Goal: Task Accomplishment & Management: Use online tool/utility

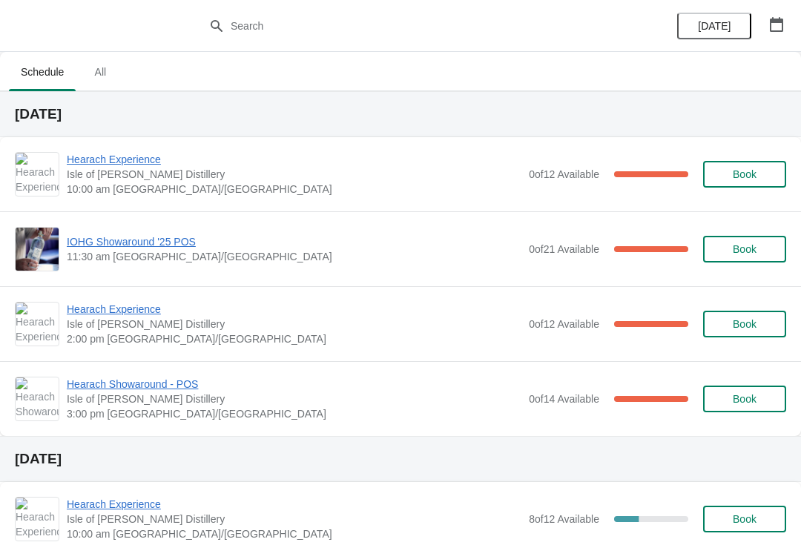
scroll to position [22, 0]
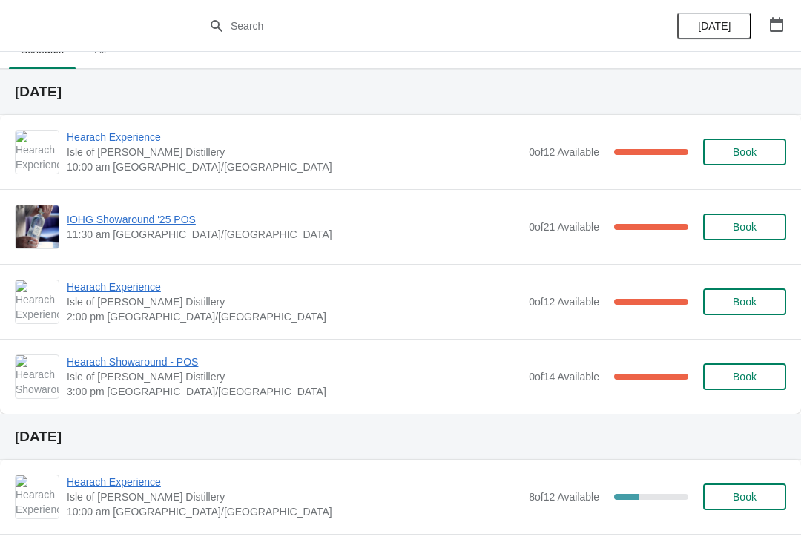
click at [134, 140] on span "Hearach Experience" at bounding box center [294, 137] width 455 height 15
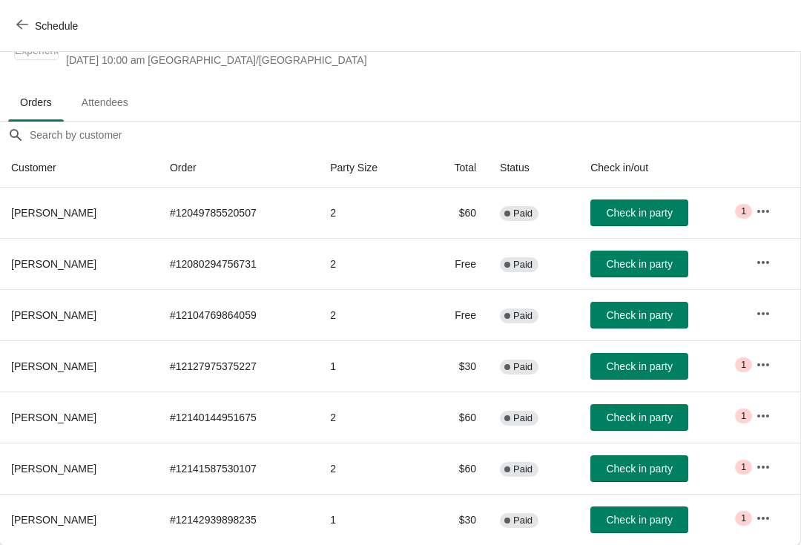
scroll to position [59, 1]
click at [651, 372] on span "Check in party" at bounding box center [639, 367] width 66 height 12
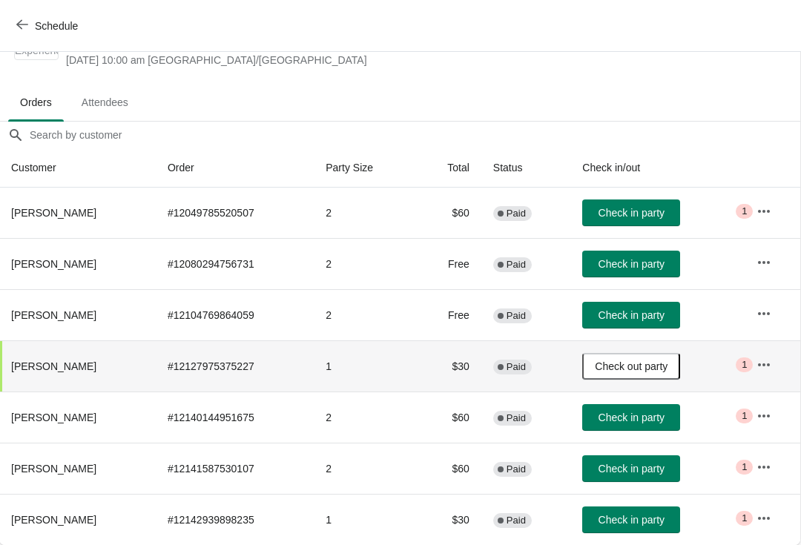
click at [642, 474] on span "Check in party" at bounding box center [632, 469] width 66 height 12
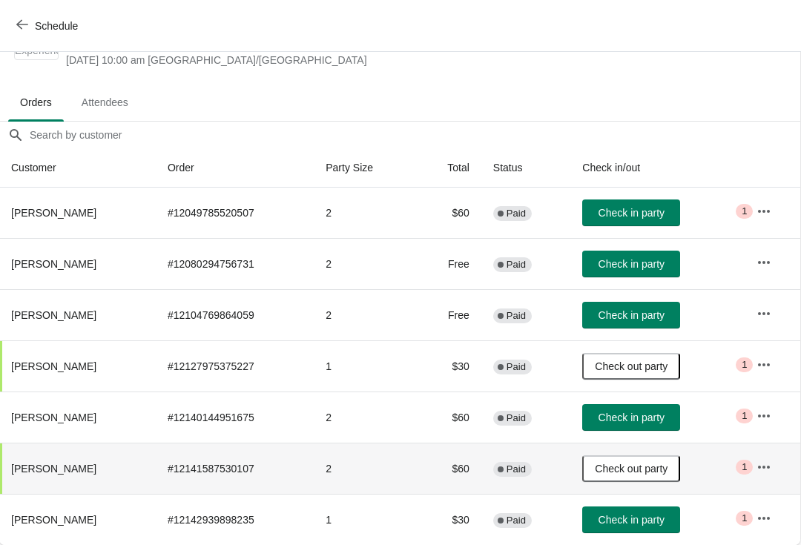
click at [661, 262] on span "Check in party" at bounding box center [632, 264] width 66 height 12
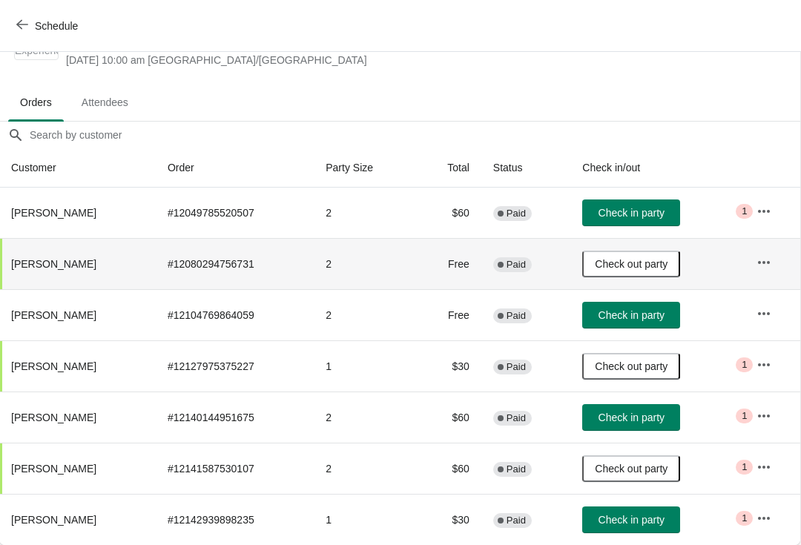
click at [628, 414] on span "Check in party" at bounding box center [632, 418] width 66 height 12
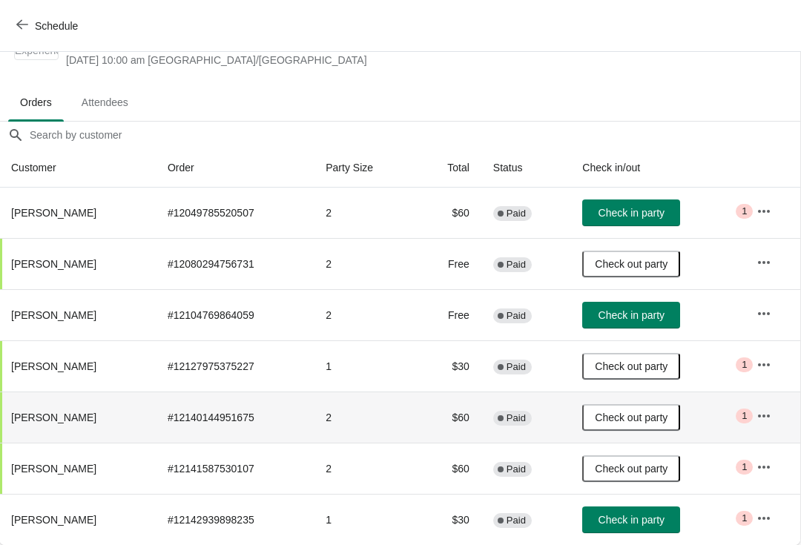
click at [631, 311] on span "Check in party" at bounding box center [632, 315] width 66 height 12
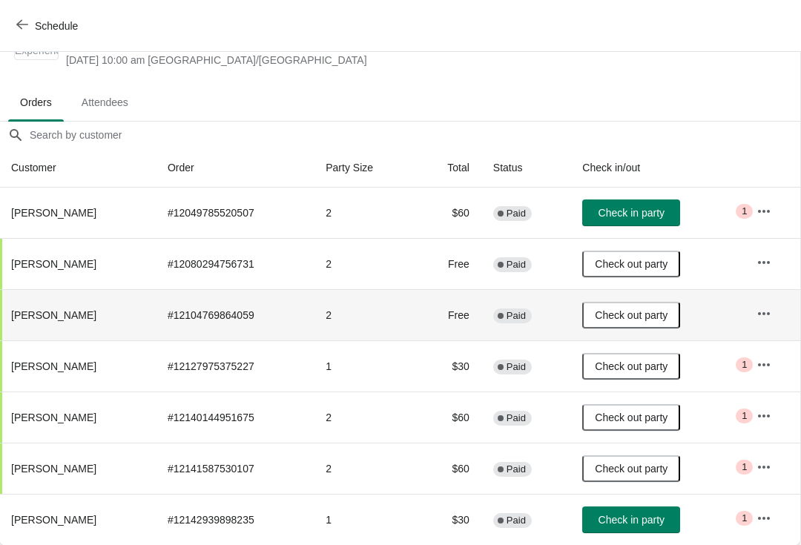
click at [639, 514] on span "Check in party" at bounding box center [632, 520] width 66 height 12
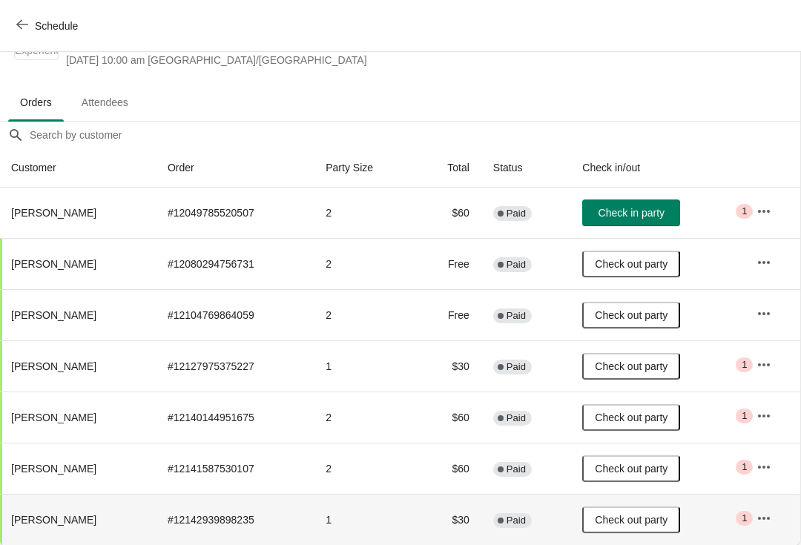
click at [777, 204] on button "button" at bounding box center [764, 211] width 27 height 27
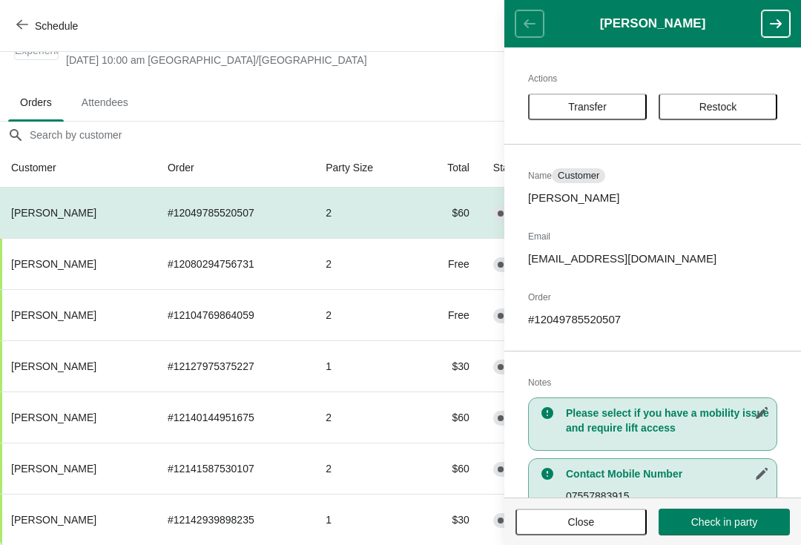
click at [602, 533] on button "Close" at bounding box center [581, 522] width 131 height 27
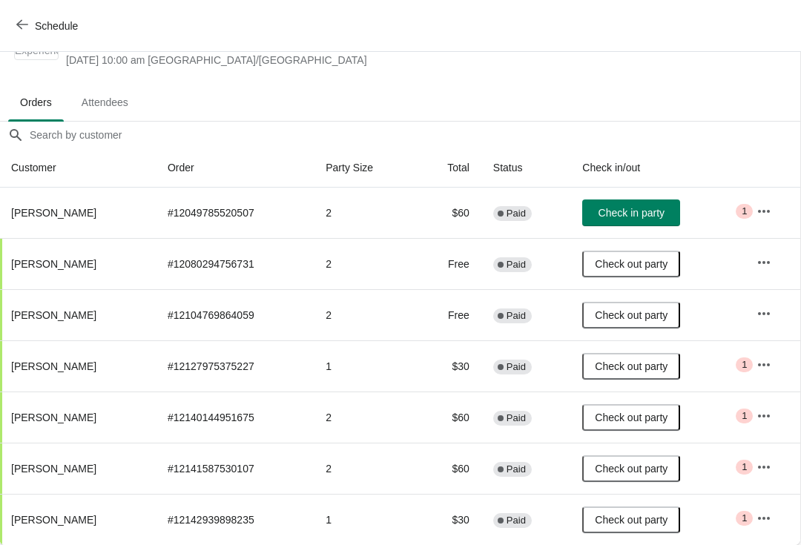
click at [58, 20] on span "Schedule" at bounding box center [56, 26] width 43 height 12
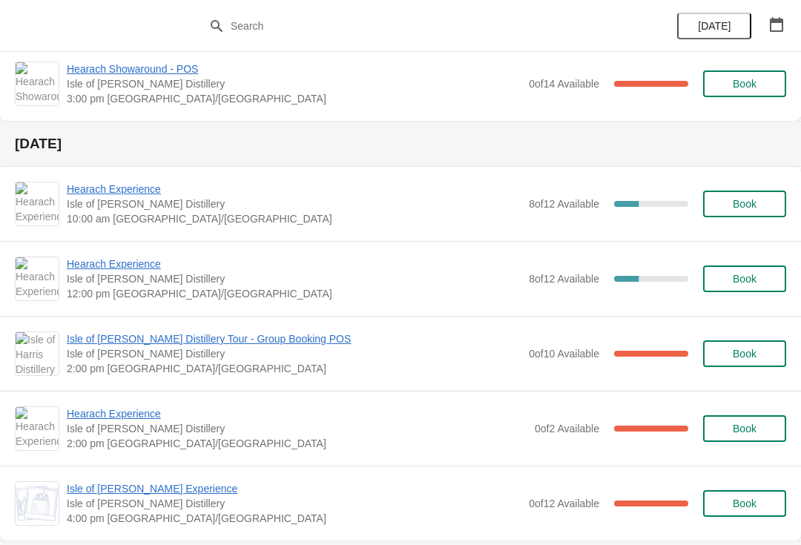
scroll to position [323, 0]
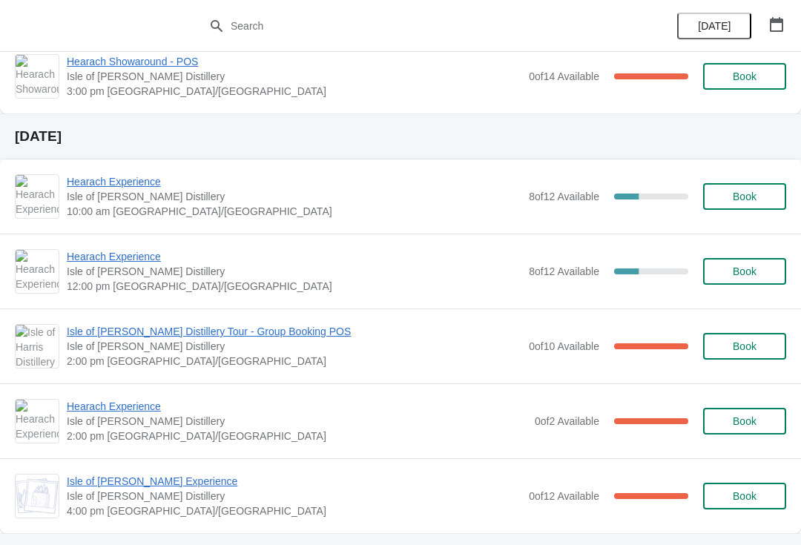
click at [155, 188] on span "Hearach Experience" at bounding box center [294, 181] width 455 height 15
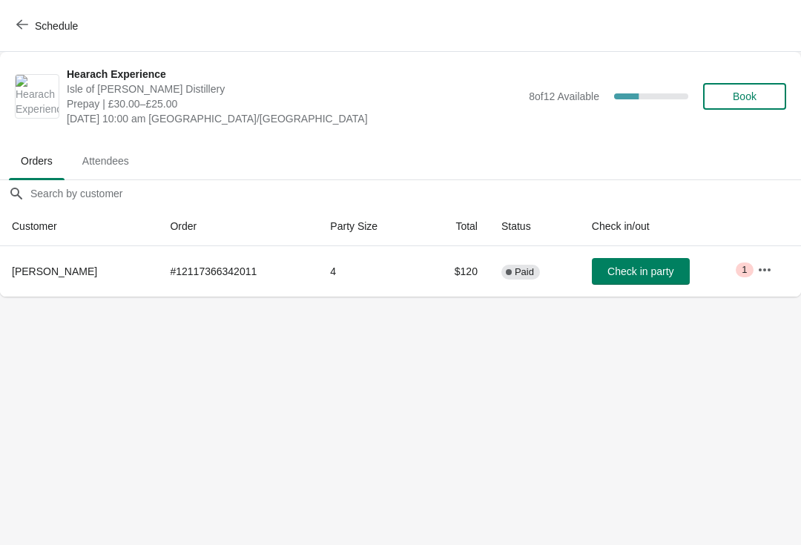
click at [22, 22] on icon "button" at bounding box center [22, 25] width 12 height 12
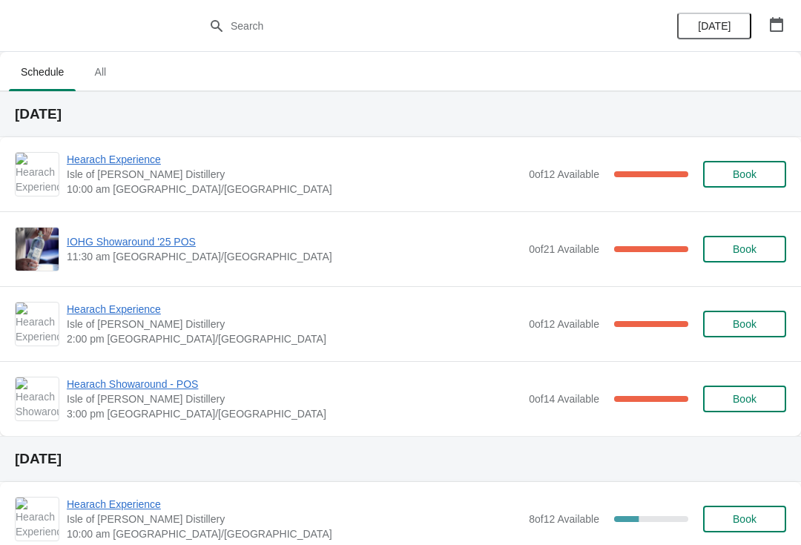
click at [147, 303] on span "Hearach Experience" at bounding box center [294, 309] width 455 height 15
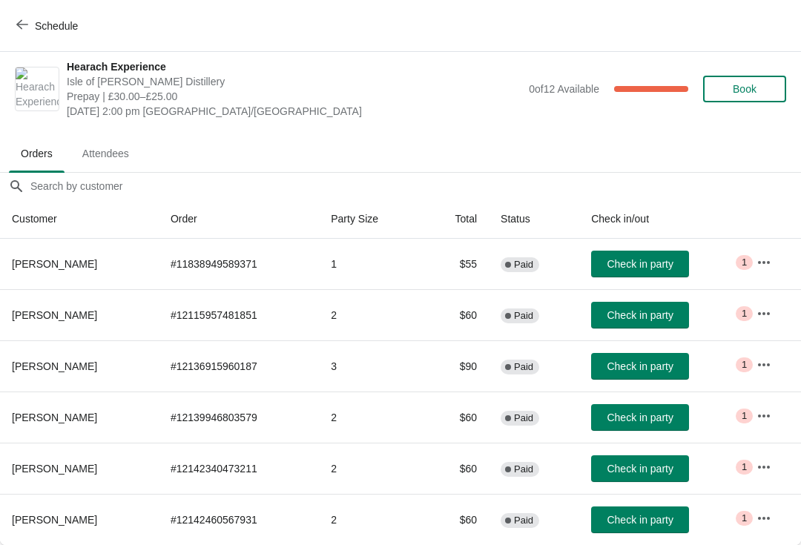
scroll to position [7, 0]
click at [22, 19] on icon "button" at bounding box center [22, 25] width 12 height 12
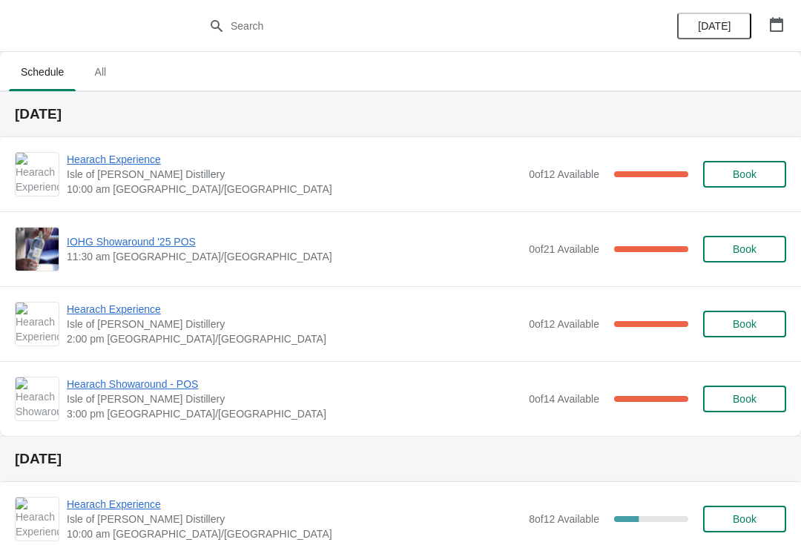
click at [113, 162] on span "Hearach Experience" at bounding box center [294, 159] width 455 height 15
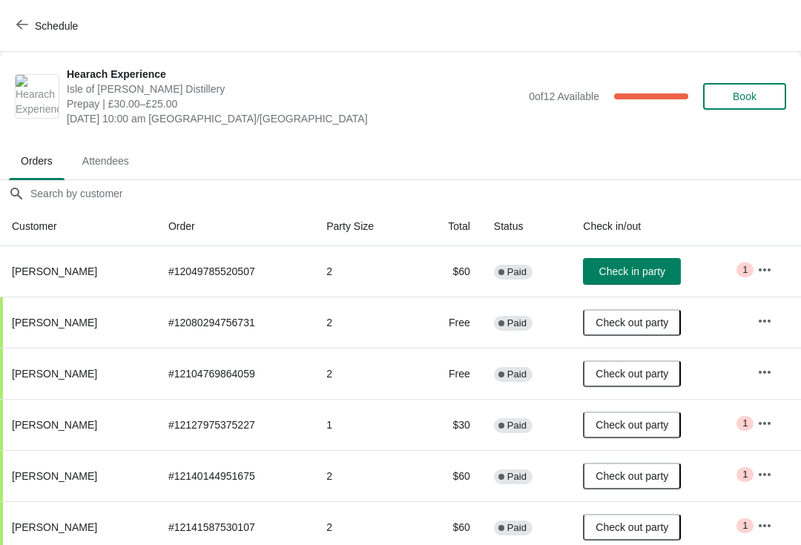
click at [620, 280] on button "Check in party" at bounding box center [632, 271] width 98 height 27
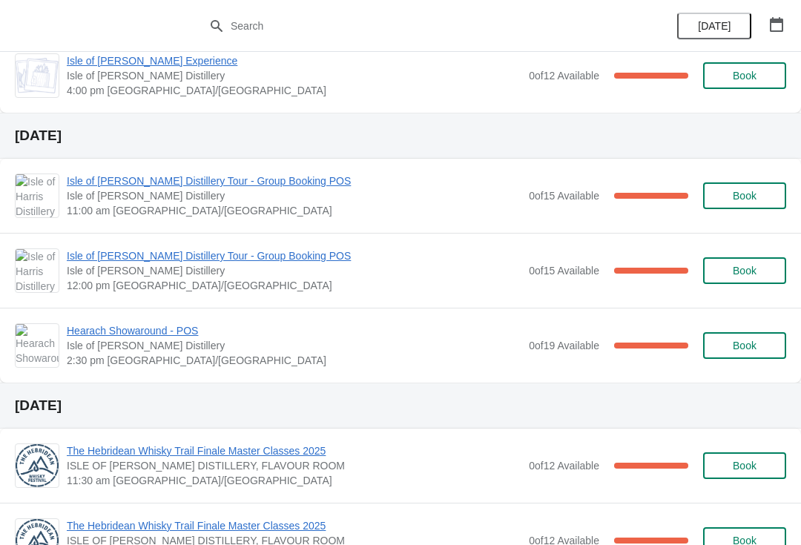
scroll to position [740, 0]
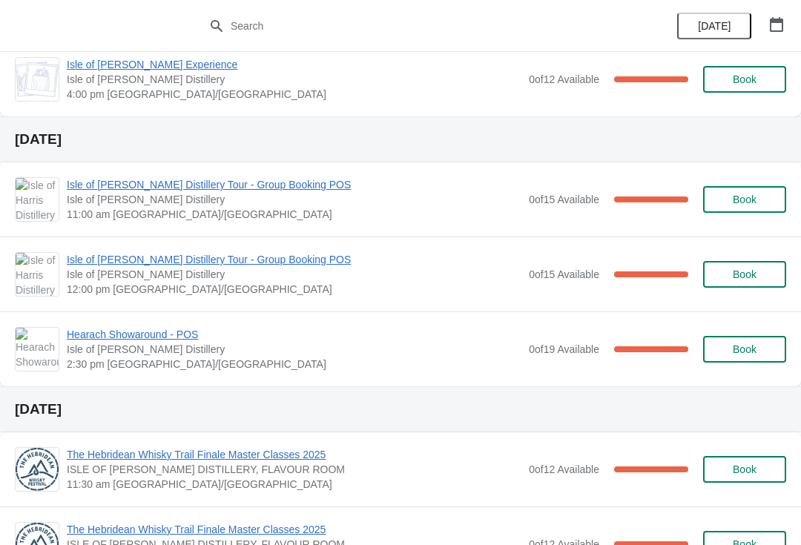
click at [1, 294] on div "Isle of [PERSON_NAME] Distillery Tour - Group Booking POS [GEOGRAPHIC_DATA][PER…" at bounding box center [400, 274] width 801 height 75
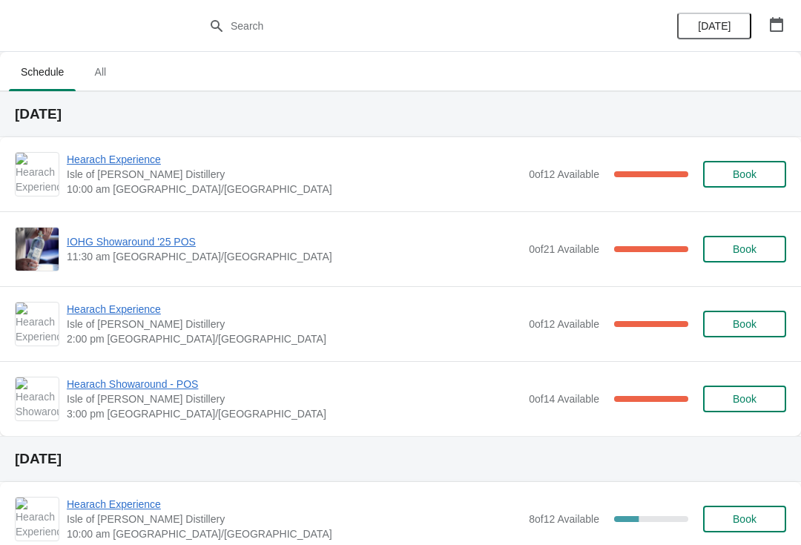
scroll to position [0, 0]
click at [93, 311] on span "Hearach Experience" at bounding box center [294, 309] width 455 height 15
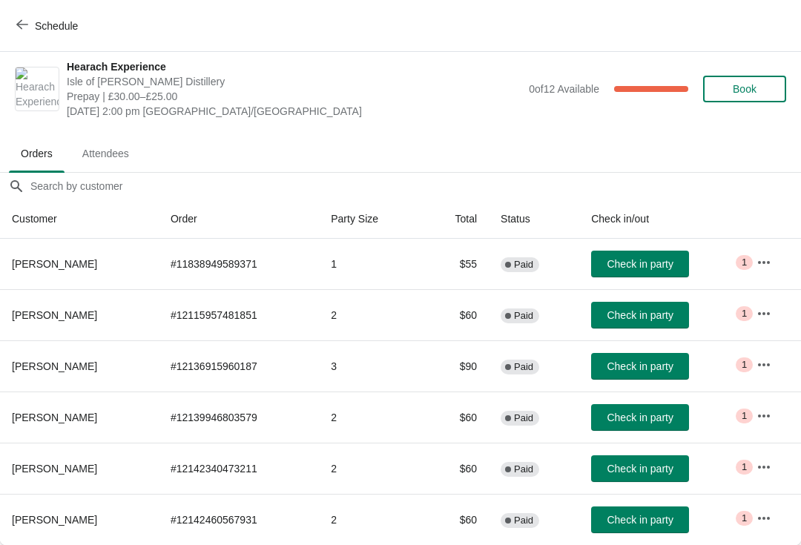
scroll to position [7, 0]
